Goal: Task Accomplishment & Management: Manage account settings

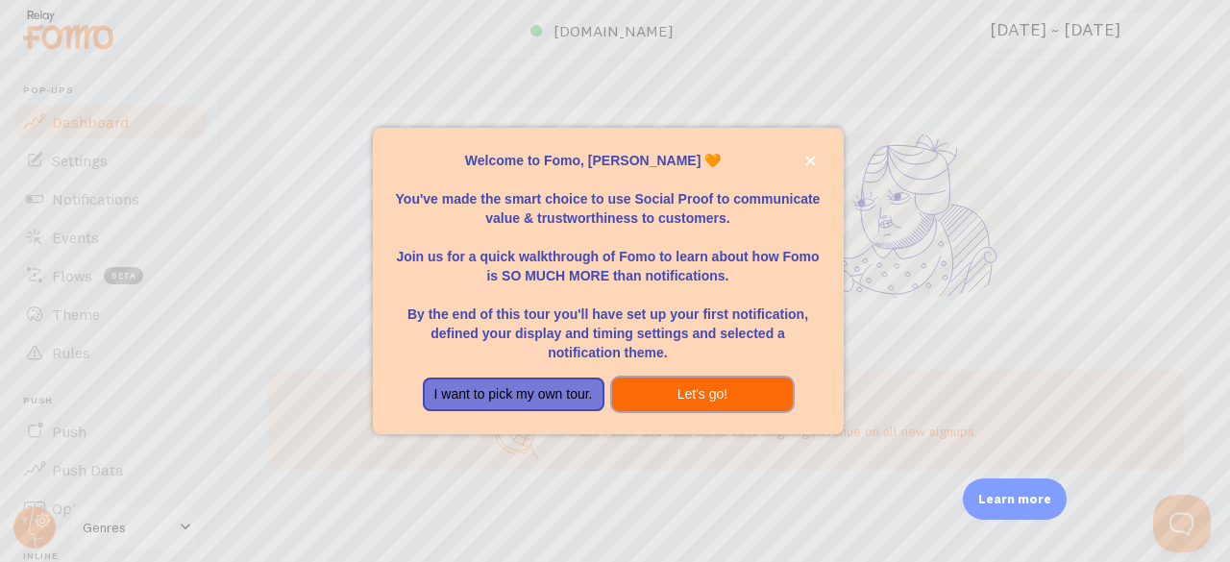
click at [720, 400] on button "Let's go!" at bounding box center [703, 395] width 182 height 35
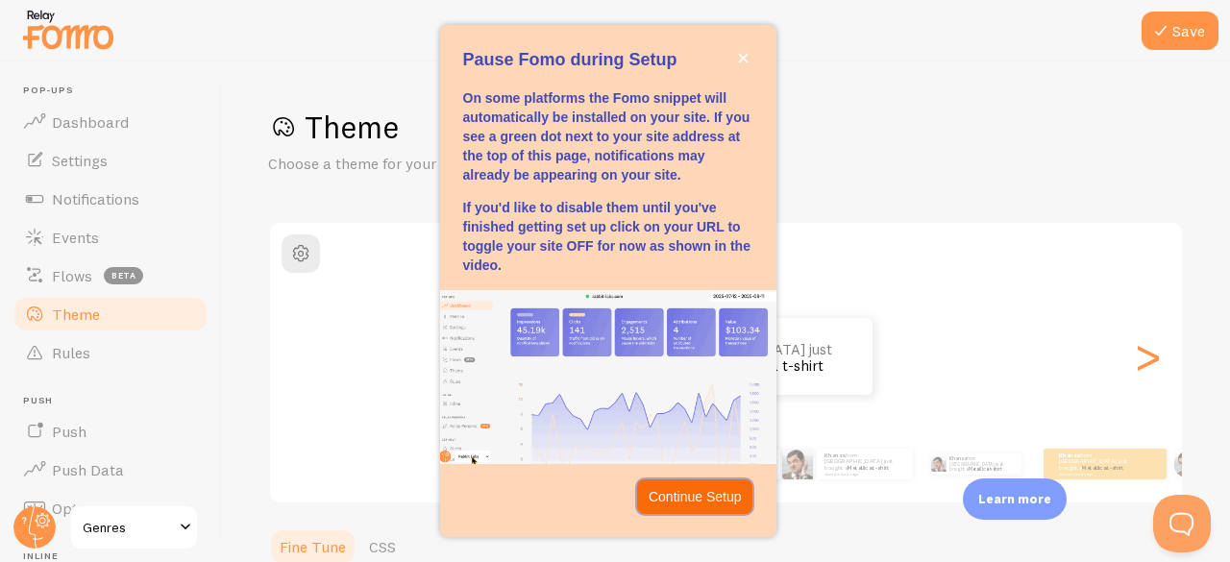
click at [709, 513] on button "Continue Setup" at bounding box center [695, 496] width 116 height 35
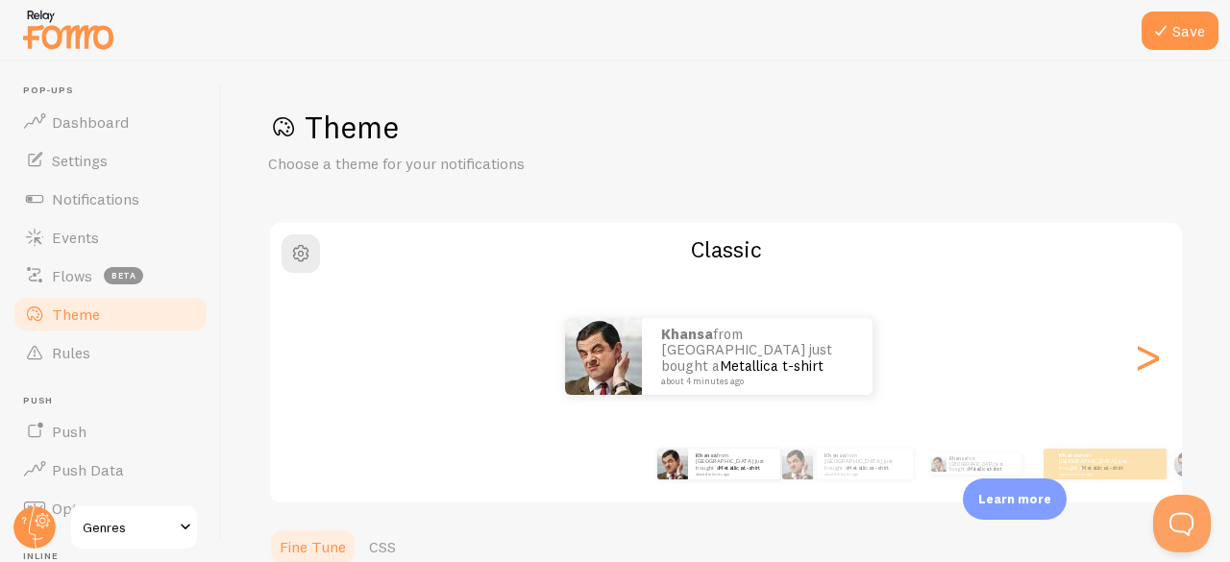
click at [1135, 370] on div ">" at bounding box center [1146, 356] width 23 height 138
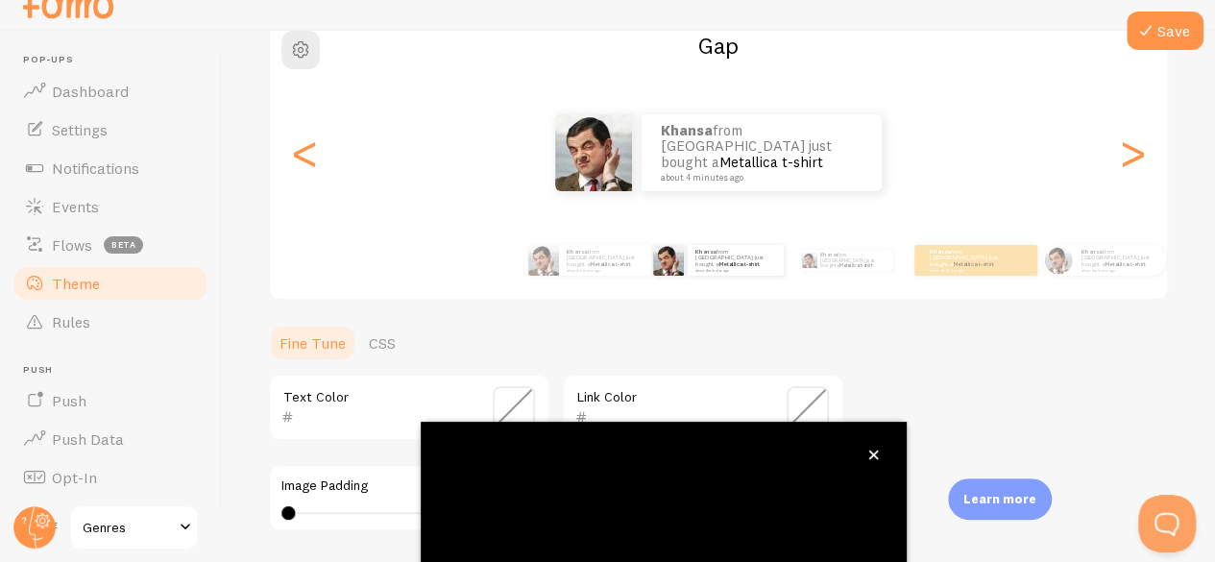
scroll to position [234, 0]
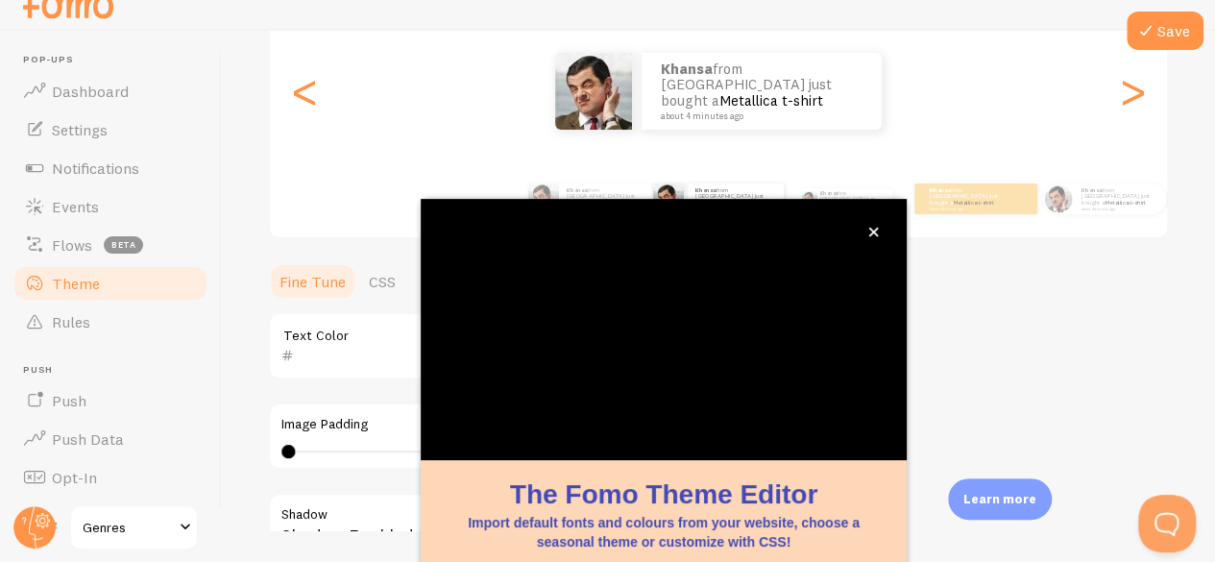
click at [1121, 129] on div ">" at bounding box center [1132, 91] width 23 height 138
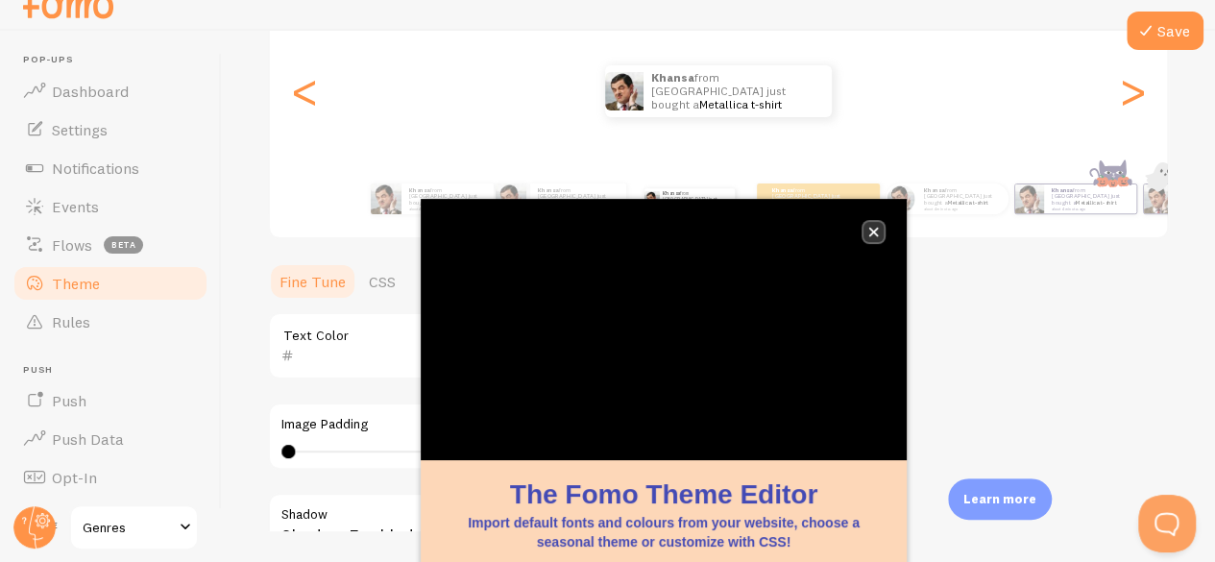
click at [877, 227] on icon "close," at bounding box center [873, 232] width 11 height 11
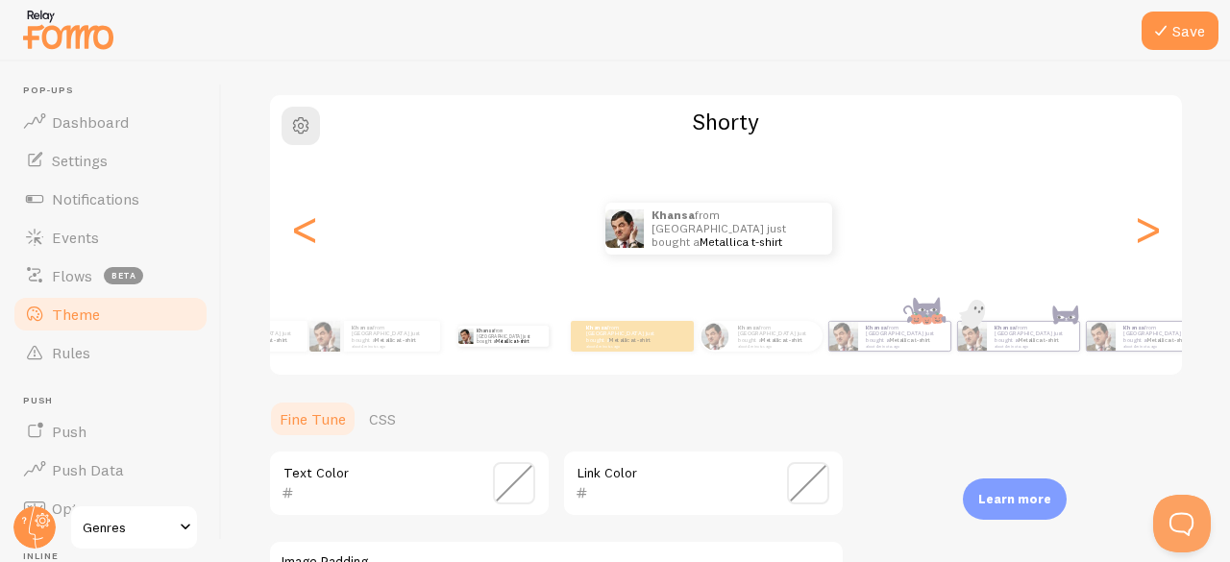
scroll to position [0, 0]
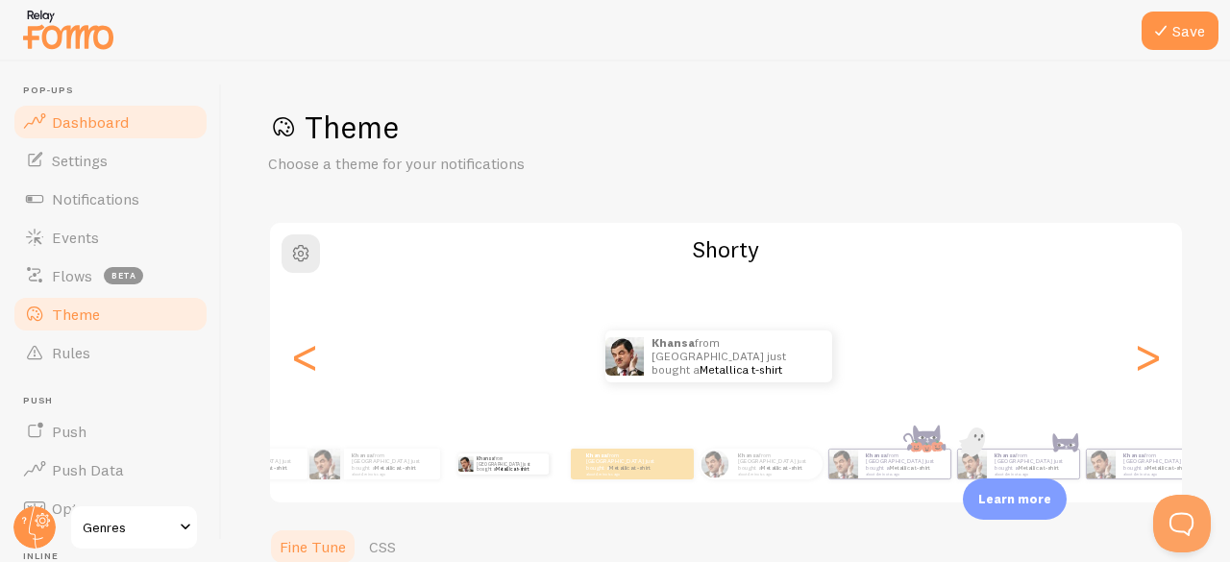
click at [61, 123] on span "Dashboard" at bounding box center [90, 121] width 77 height 19
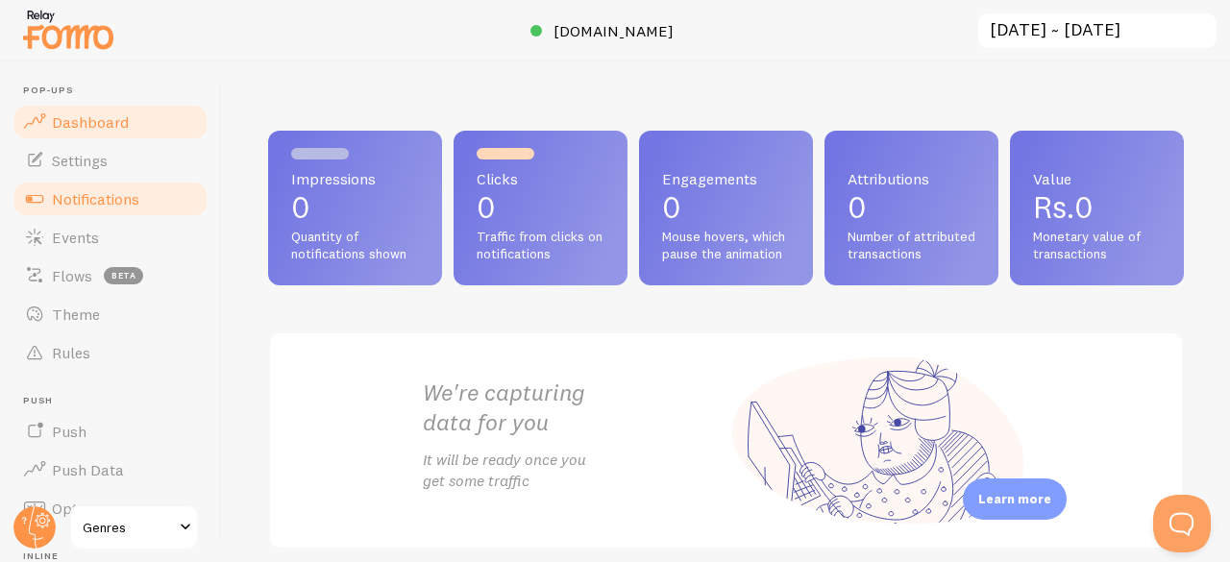
click at [144, 197] on link "Notifications" at bounding box center [111, 199] width 198 height 38
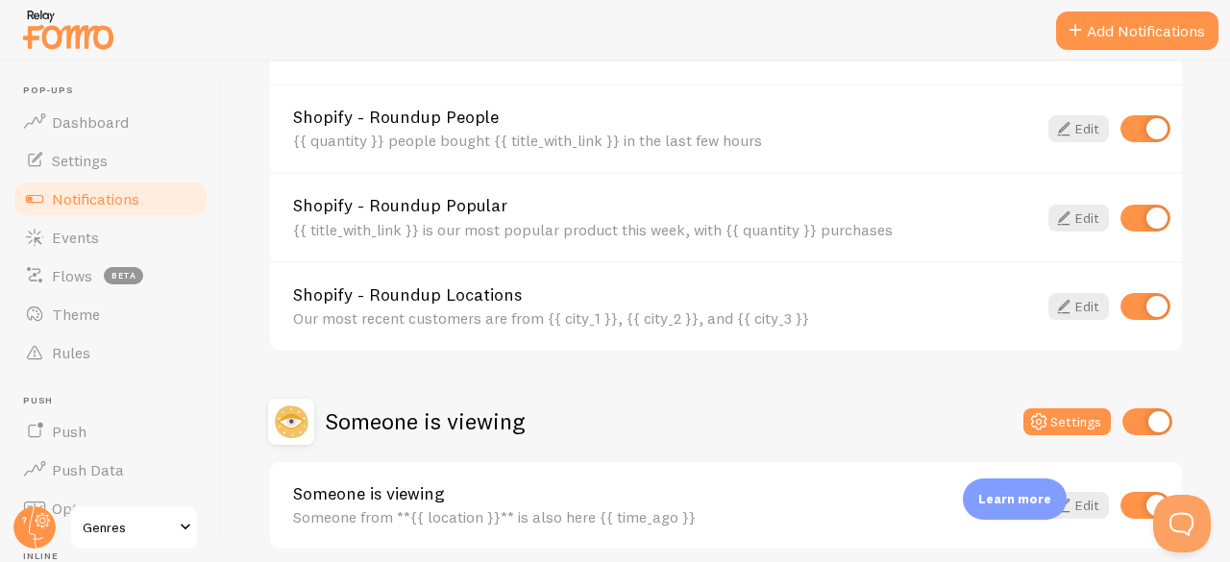
scroll to position [986, 0]
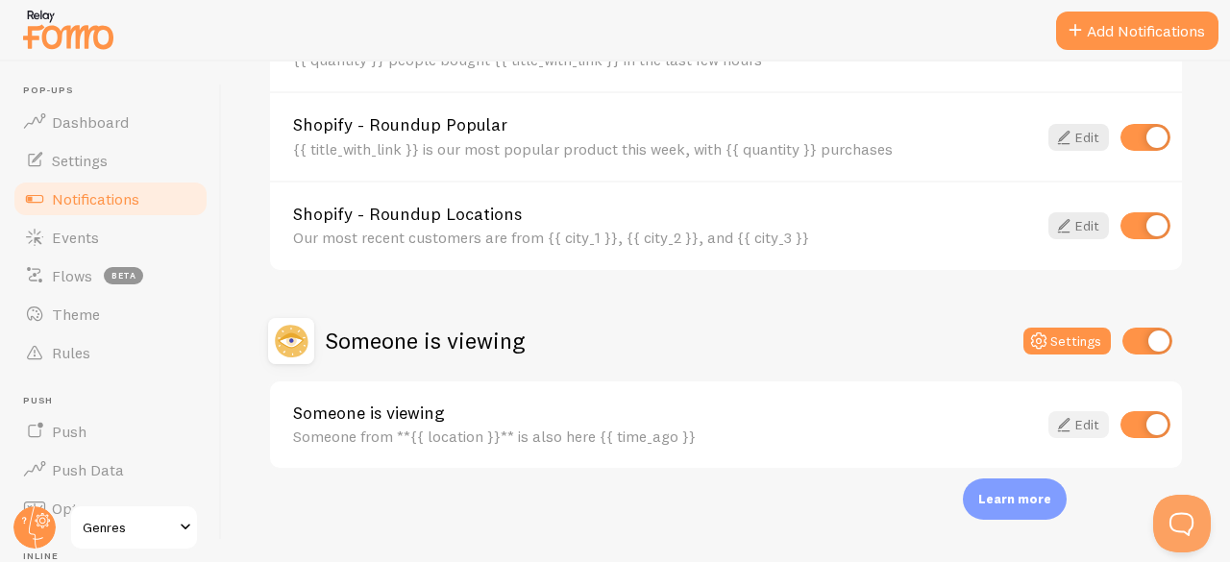
click at [1053, 428] on icon at bounding box center [1063, 424] width 23 height 23
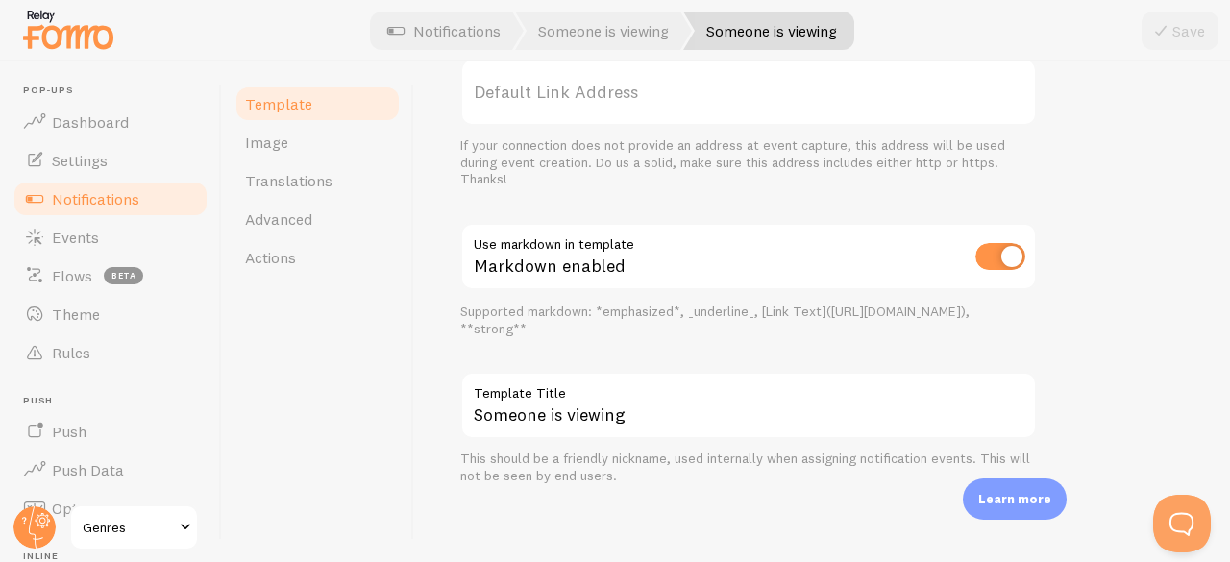
scroll to position [826, 0]
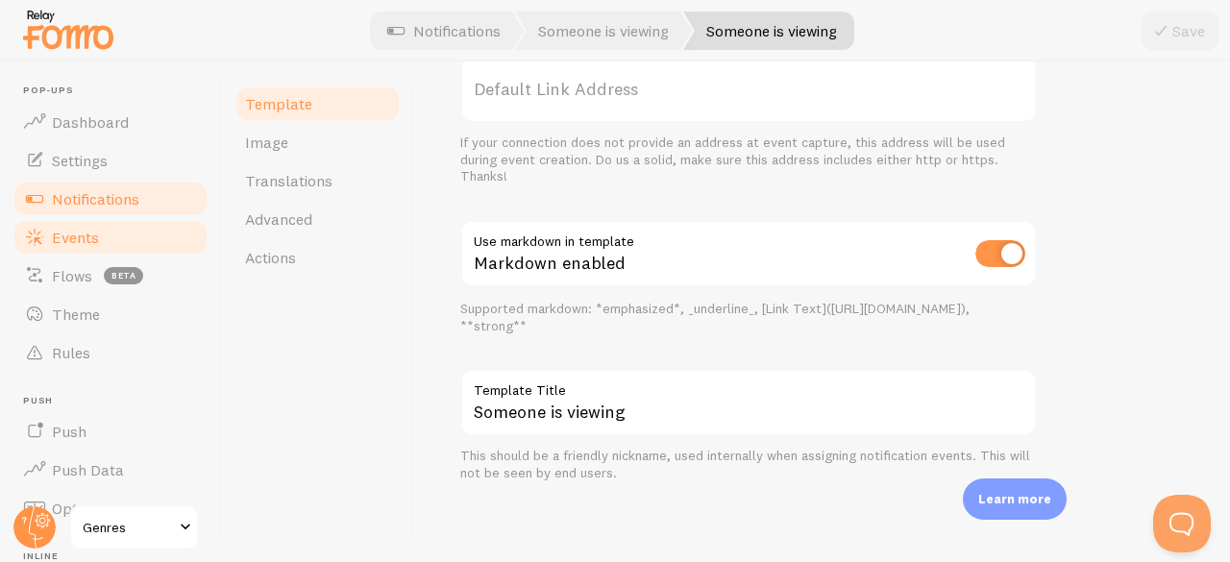
click at [57, 239] on span "Events" at bounding box center [75, 237] width 47 height 19
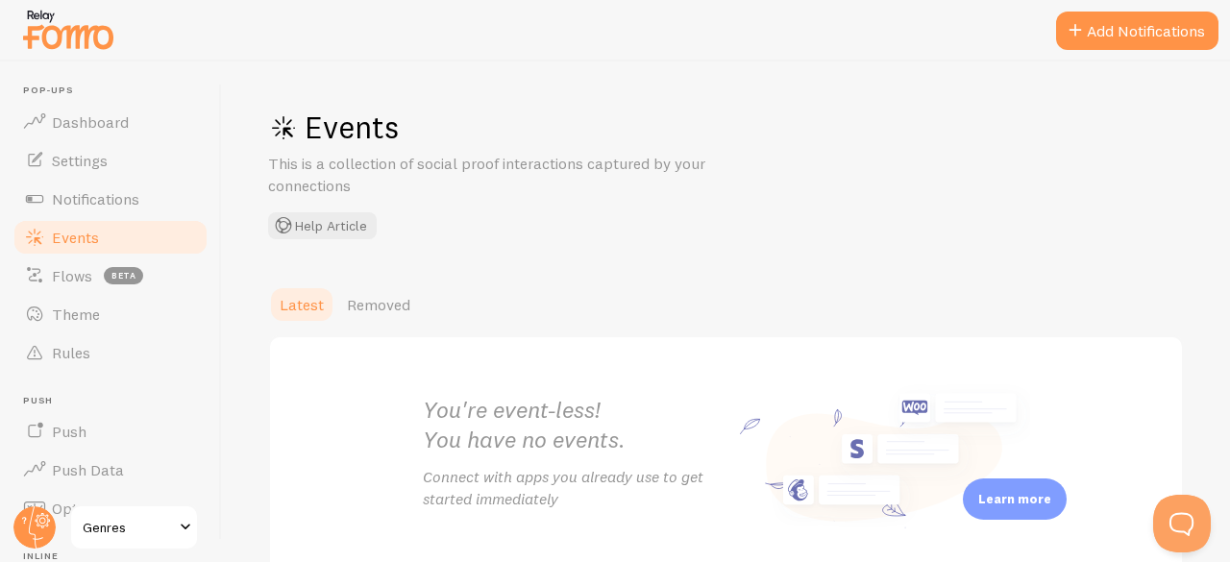
scroll to position [110, 0]
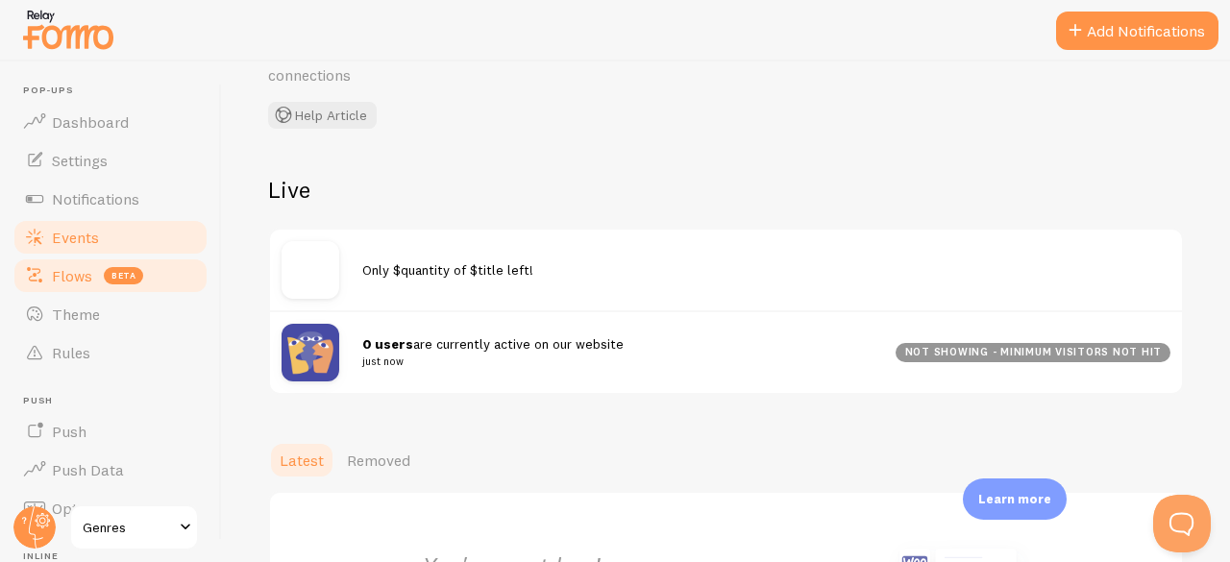
click at [68, 292] on link "Flows beta" at bounding box center [111, 275] width 198 height 38
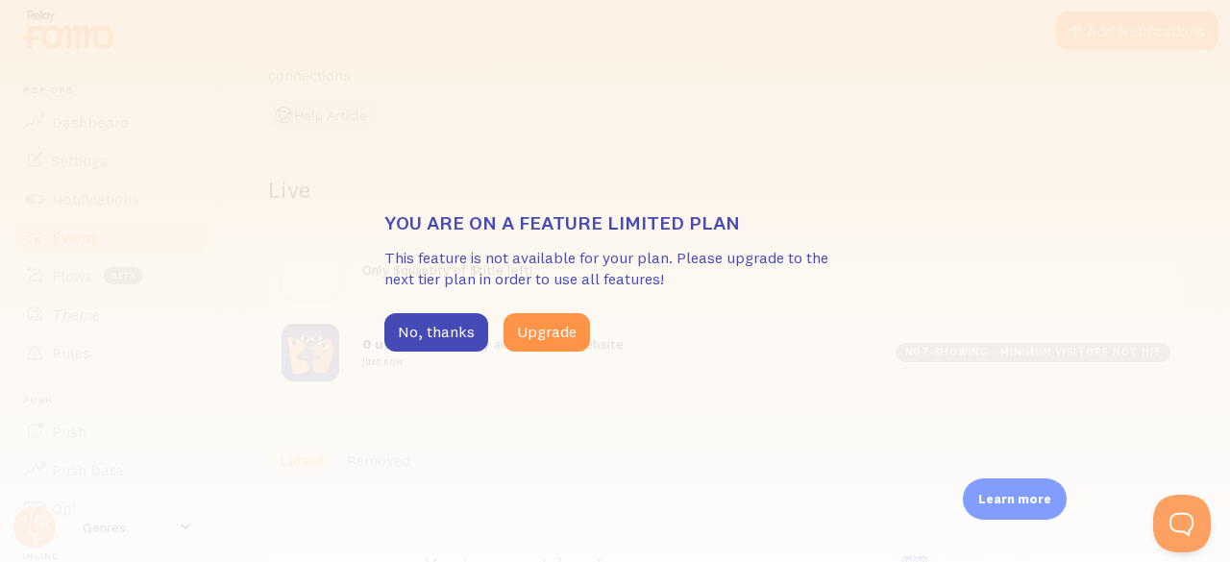
click at [1090, 256] on div "You are on a feature limited plan This feature is not available for your plan. …" at bounding box center [615, 281] width 1230 height 562
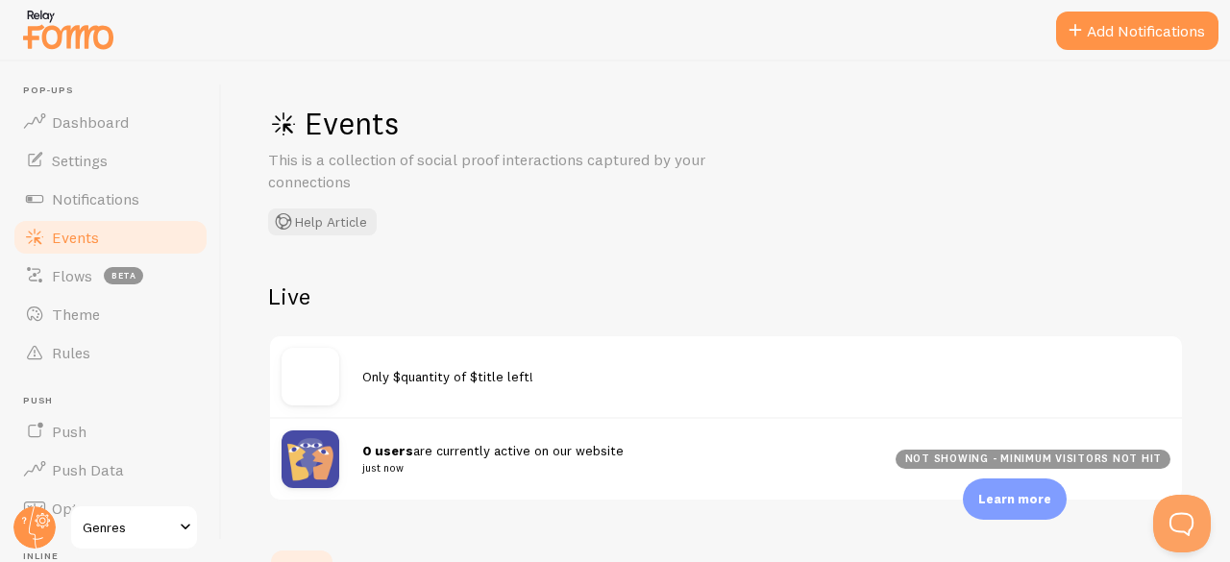
scroll to position [0, 0]
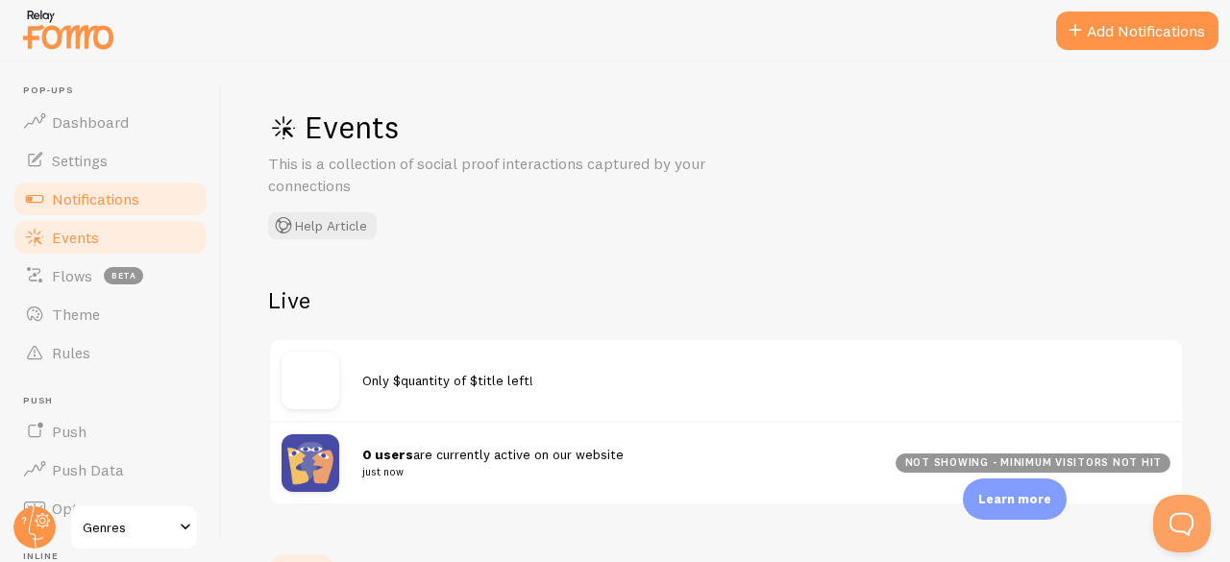
click at [110, 196] on span "Notifications" at bounding box center [95, 198] width 87 height 19
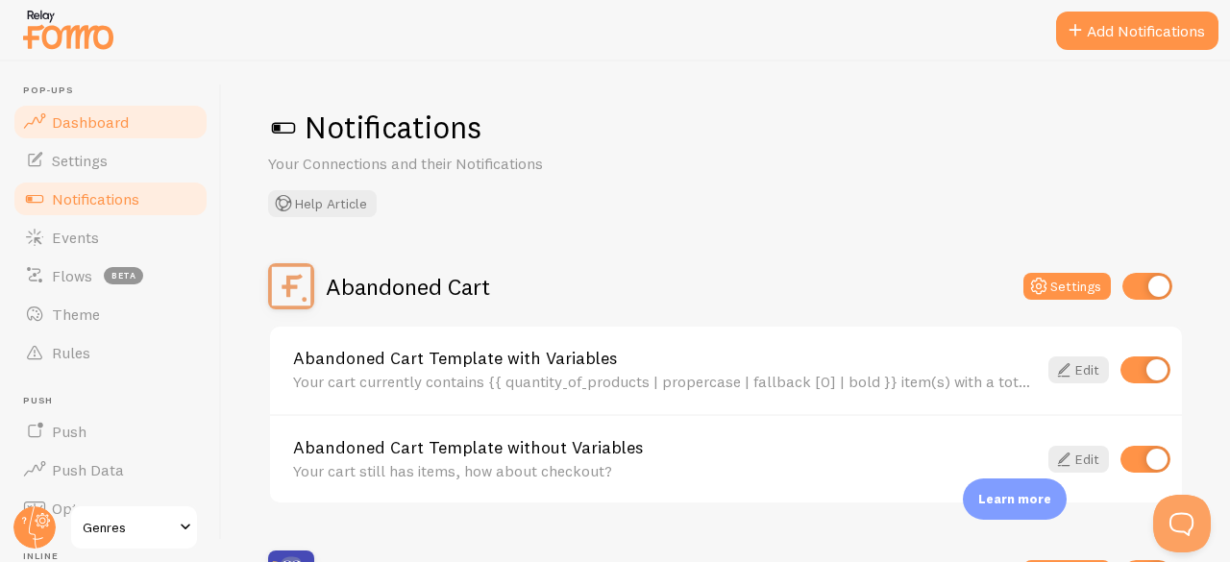
click at [101, 118] on span "Dashboard" at bounding box center [90, 121] width 77 height 19
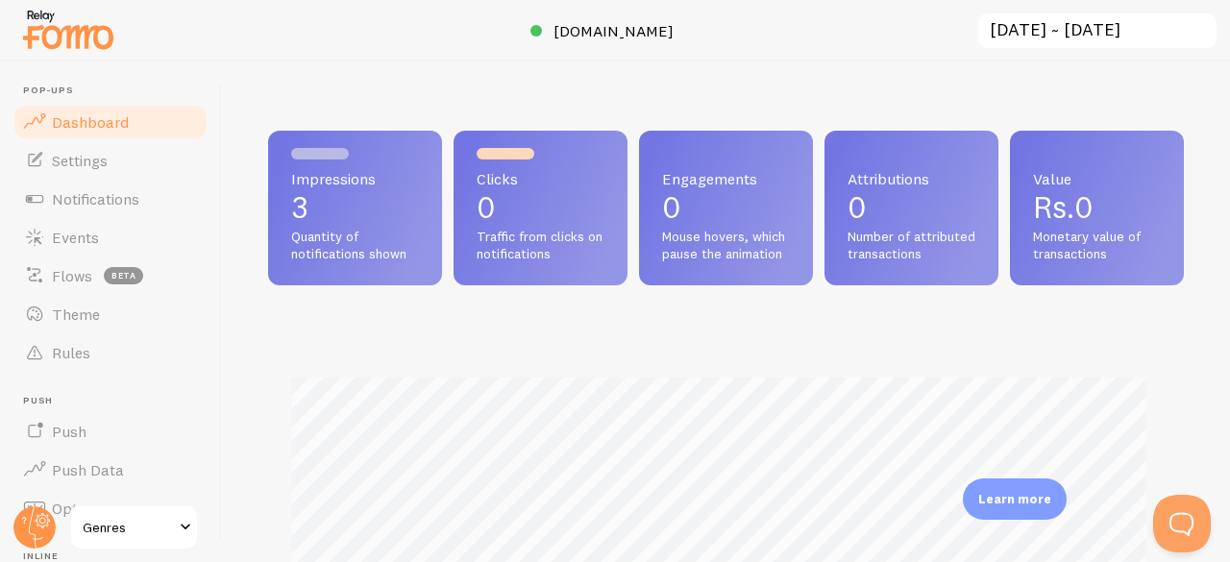
scroll to position [505, 901]
click at [548, 213] on p "0" at bounding box center [540, 207] width 128 height 31
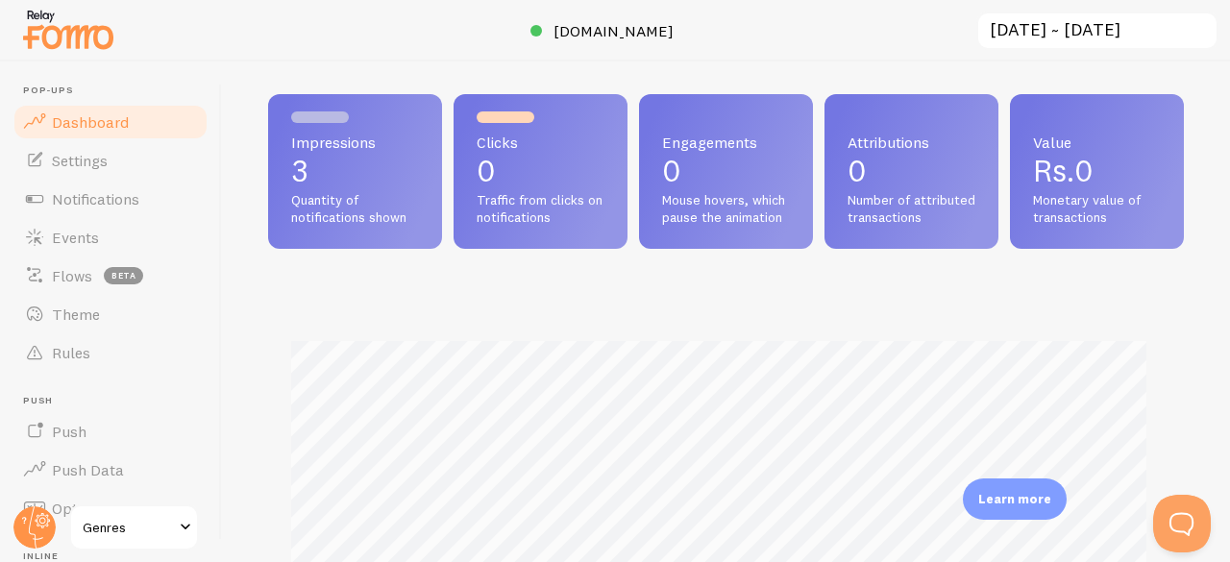
scroll to position [0, 0]
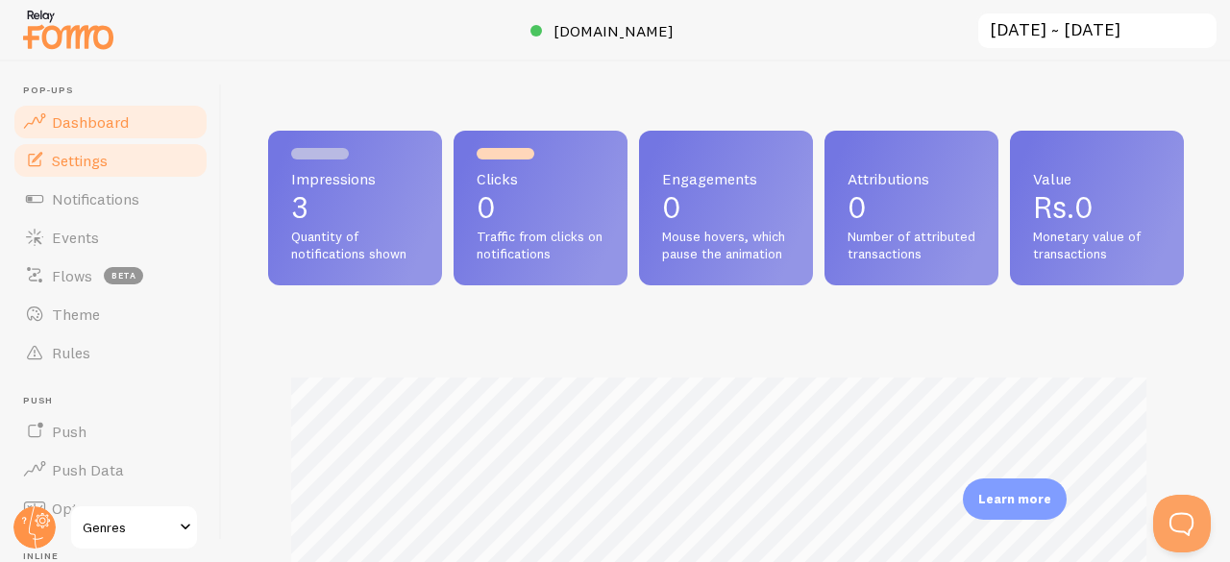
click at [121, 145] on link "Settings" at bounding box center [111, 160] width 198 height 38
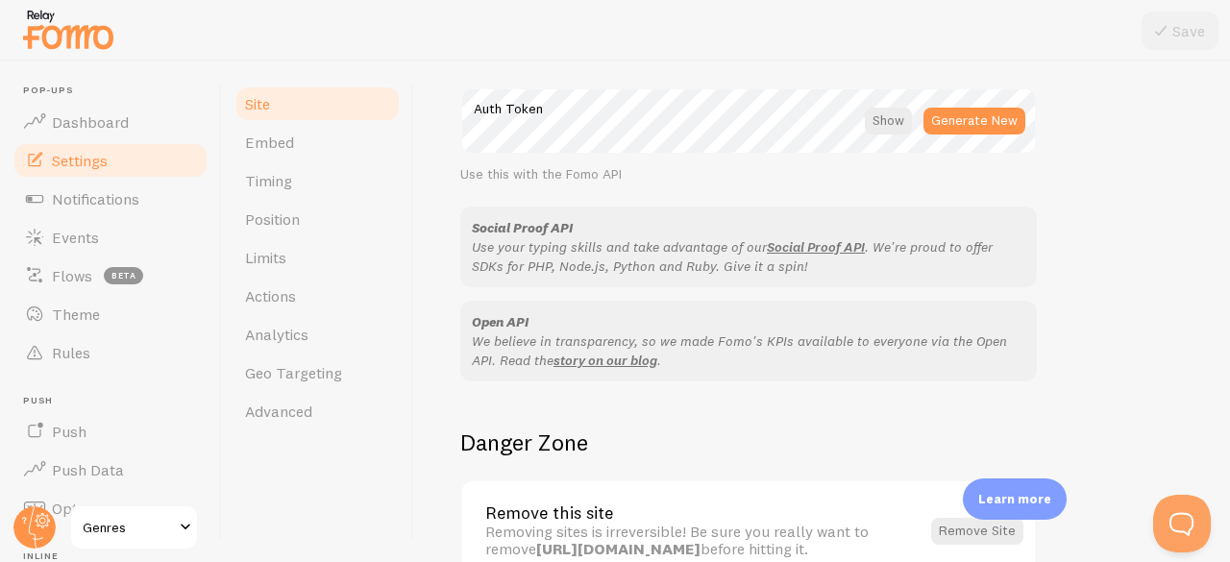
scroll to position [1251, 0]
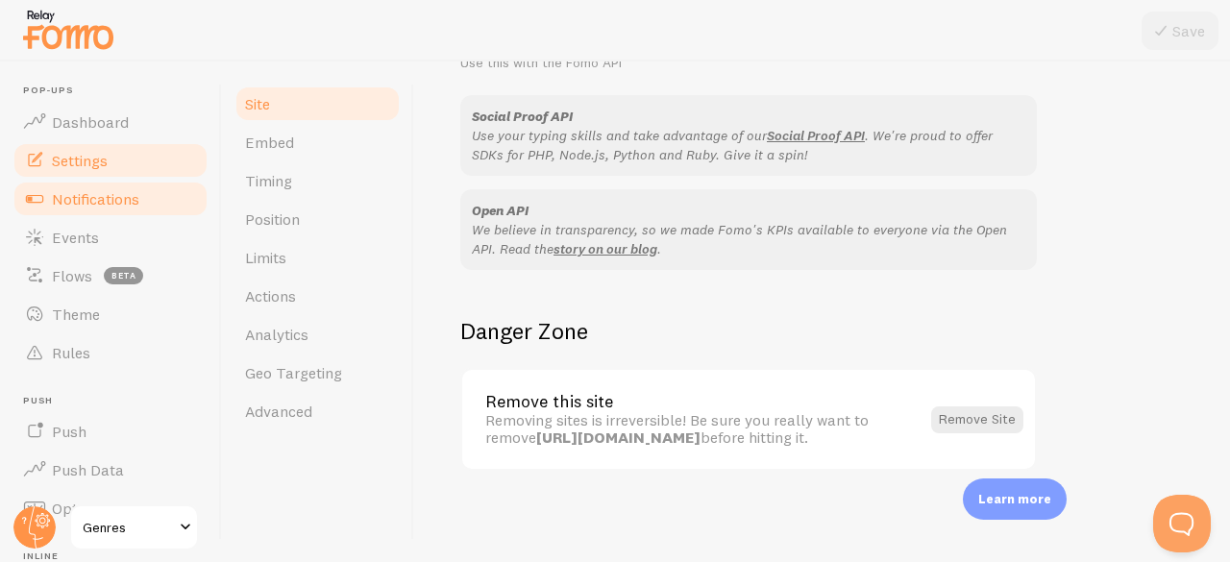
click at [71, 197] on span "Notifications" at bounding box center [95, 198] width 87 height 19
